Goal: Information Seeking & Learning: Find specific page/section

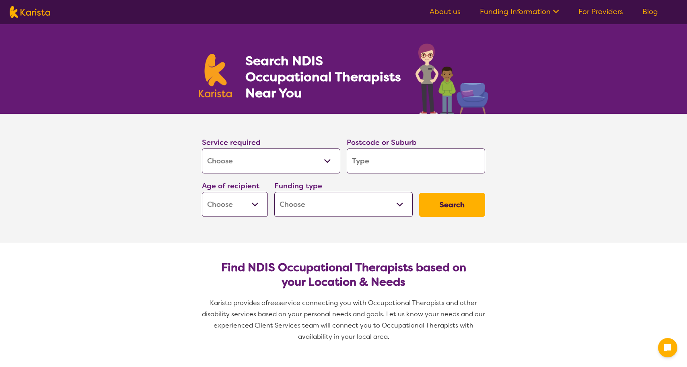
select select "[MEDICAL_DATA]"
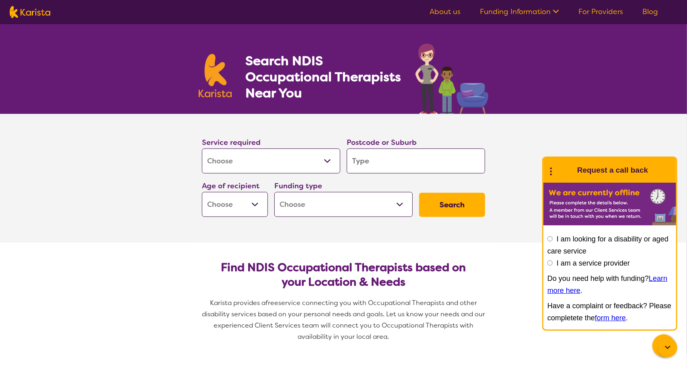
click at [356, 160] on input "search" at bounding box center [416, 160] width 138 height 25
type input "4"
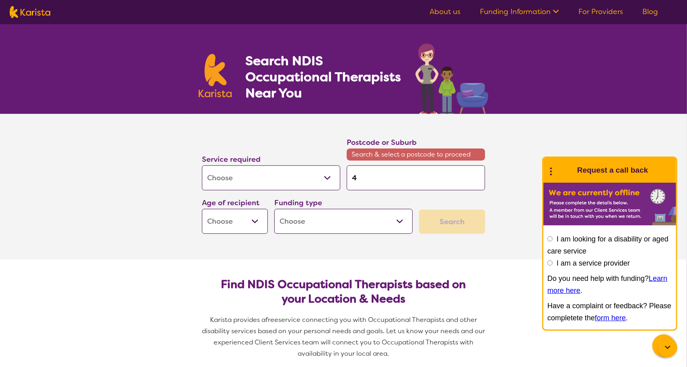
type input "41"
type input "416"
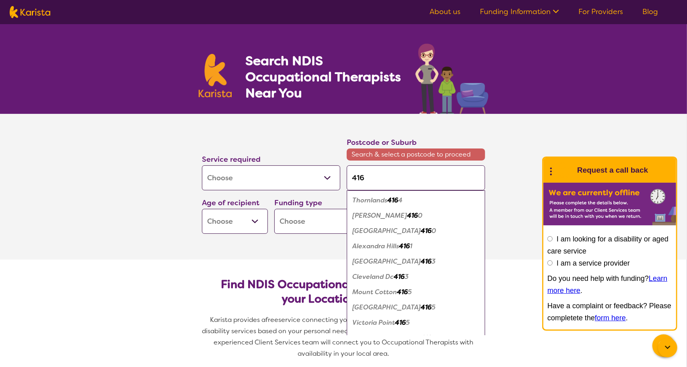
type input "4163"
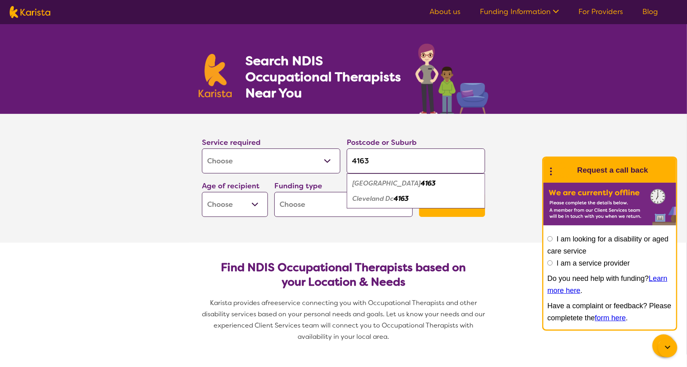
type input "4163"
click at [370, 185] on em "[GEOGRAPHIC_DATA]" at bounding box center [386, 183] width 68 height 8
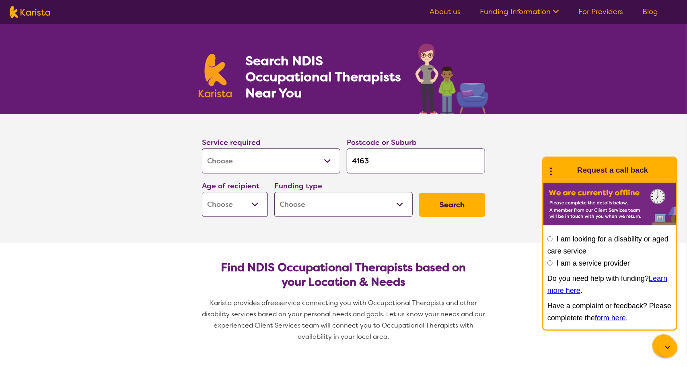
click at [255, 203] on select "Early Childhood - 0 to 9 Child - 10 to 11 Adolescent - 12 to 17 Adult - 18 to 6…" at bounding box center [235, 204] width 66 height 25
select select "AG"
click at [202, 192] on select "Early Childhood - 0 to 9 Child - 10 to 11 Adolescent - 12 to 17 Adult - 18 to 6…" at bounding box center [235, 204] width 66 height 25
select select "AG"
click at [403, 202] on select "Home Care Package (HCP) National Disability Insurance Scheme (NDIS) I don't know" at bounding box center [343, 204] width 138 height 25
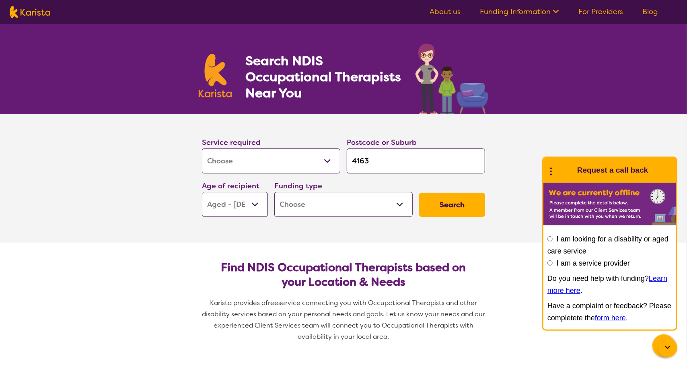
select select "i-don-t-know"
click at [274, 192] on select "Home Care Package (HCP) National Disability Insurance Scheme (NDIS) I don't know" at bounding box center [343, 204] width 138 height 25
select select "i-don-t-know"
click at [451, 198] on button "Search" at bounding box center [452, 205] width 66 height 24
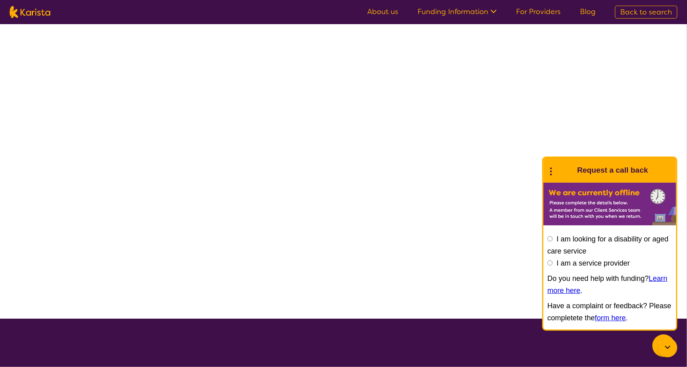
select select "[MEDICAL_DATA]"
select select "AG"
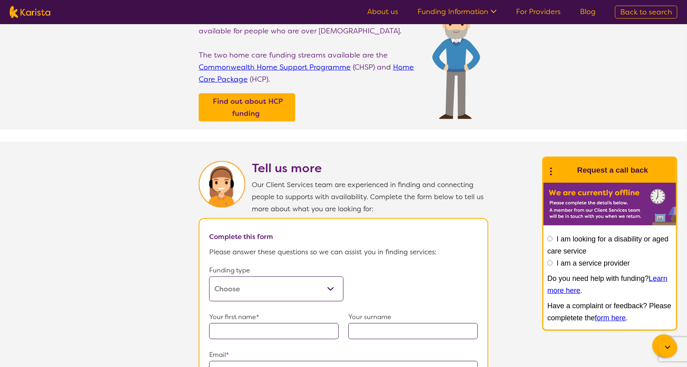
scroll to position [282, 0]
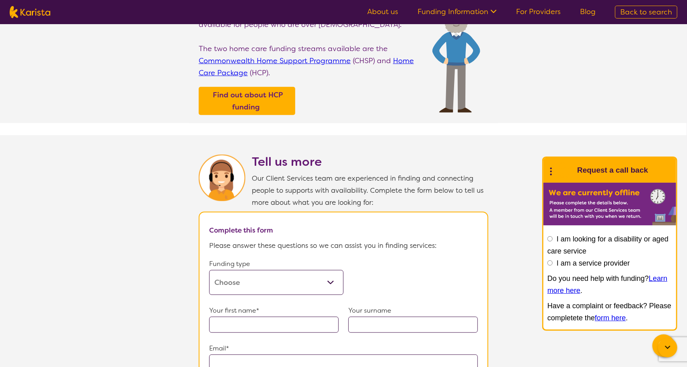
click at [332, 277] on select "Home Care Package (HCP) Home Care Package - Level 1 Home Care Package - Level 2…" at bounding box center [276, 282] width 134 height 25
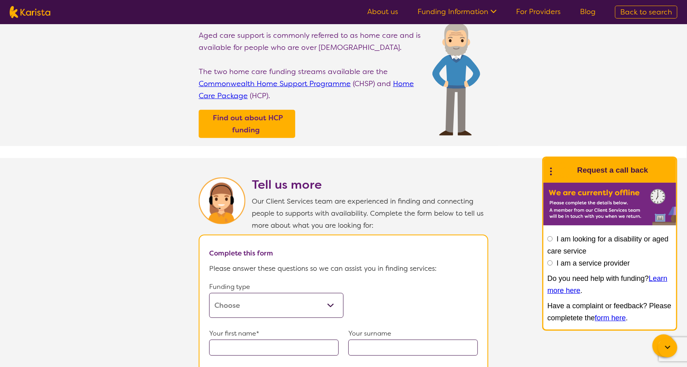
scroll to position [241, 0]
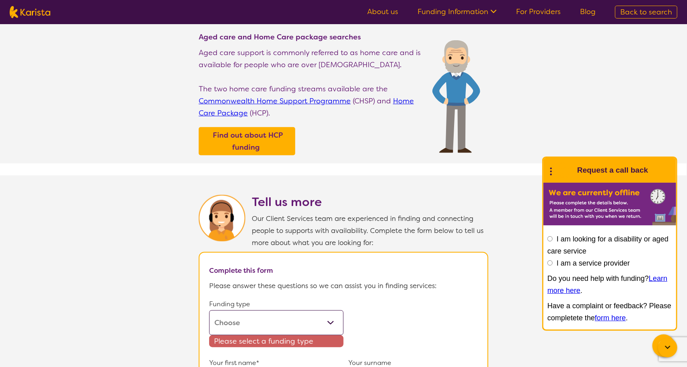
click at [286, 97] on link "Commonwealth Home Support Programme" at bounding box center [275, 101] width 152 height 10
click at [233, 111] on link "Home Care Package" at bounding box center [306, 107] width 215 height 22
